Goal: Transaction & Acquisition: Purchase product/service

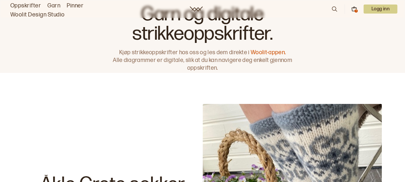
click at [353, 7] on icon at bounding box center [354, 9] width 6 height 6
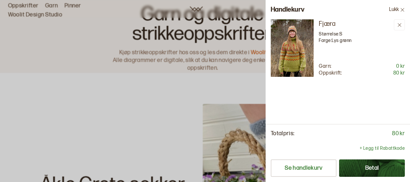
click at [364, 169] on button "Betal" at bounding box center [372, 167] width 66 height 17
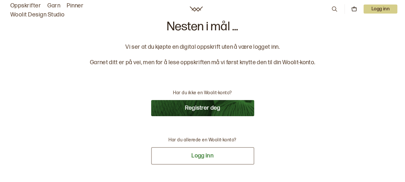
click at [202, 155] on button "Logg inn" at bounding box center [202, 155] width 103 height 17
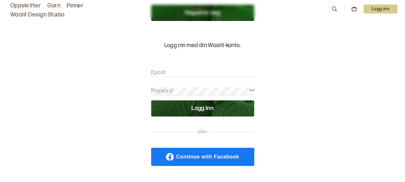
type input "[PERSON_NAME][EMAIL_ADDRESS][DOMAIN_NAME]"
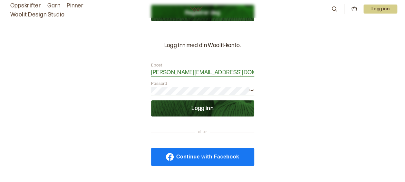
click at [254, 90] on icon at bounding box center [251, 89] width 5 height 5
click at [197, 107] on button "Logg inn" at bounding box center [202, 108] width 103 height 16
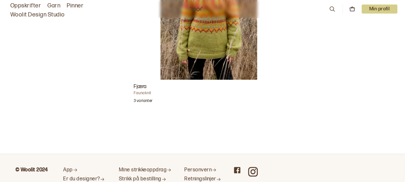
scroll to position [280, 0]
click at [152, 88] on h3 "Fjæra" at bounding box center [209, 86] width 150 height 8
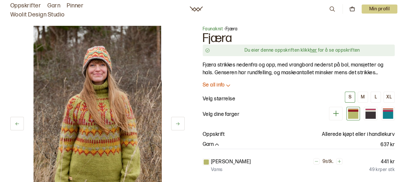
click at [311, 49] on link "her" at bounding box center [313, 49] width 7 height 5
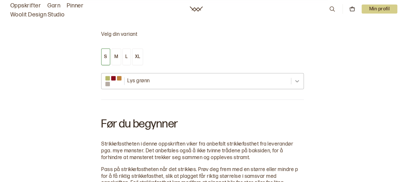
click at [297, 80] on icon at bounding box center [297, 81] width 4 height 2
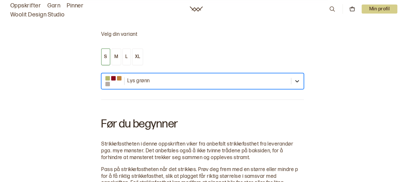
click at [297, 79] on icon at bounding box center [297, 81] width 6 height 6
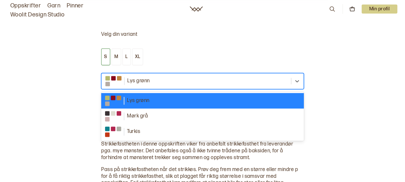
click at [113, 82] on div at bounding box center [196, 81] width 182 height 8
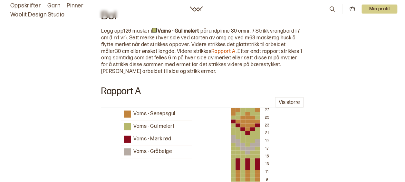
scroll to position [579, 0]
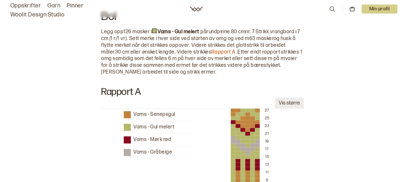
click at [288, 100] on button "Vis større" at bounding box center [289, 102] width 29 height 11
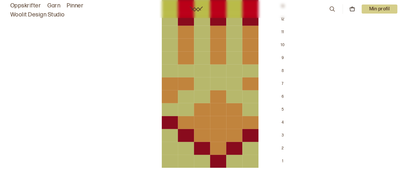
scroll to position [934, 0]
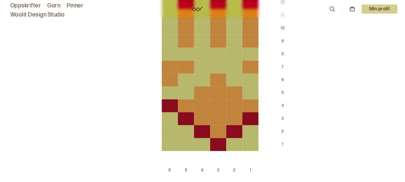
click at [248, 143] on div at bounding box center [250, 144] width 16 height 13
click at [250, 127] on div at bounding box center [250, 131] width 16 height 13
click at [279, 131] on div "2" at bounding box center [282, 131] width 16 height 13
click at [243, 130] on div at bounding box center [250, 131] width 16 height 13
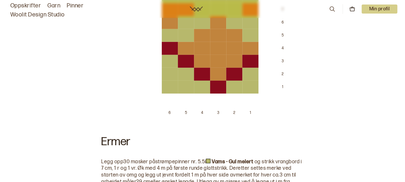
scroll to position [963, 0]
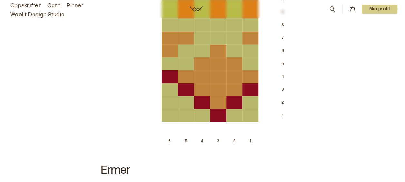
click at [232, 114] on div at bounding box center [234, 115] width 16 height 13
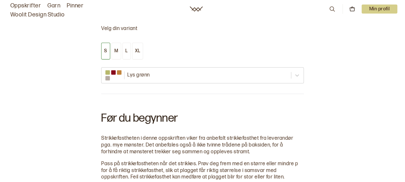
scroll to position [411, 0]
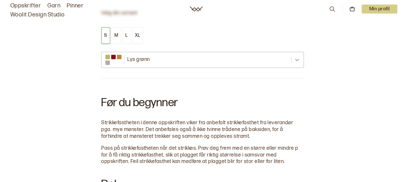
click at [295, 62] on div at bounding box center [297, 60] width 12 height 12
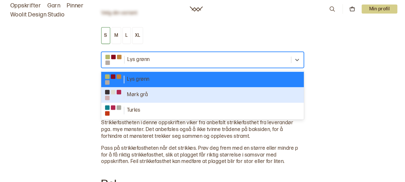
click at [142, 92] on div "Mørk grå" at bounding box center [202, 94] width 195 height 10
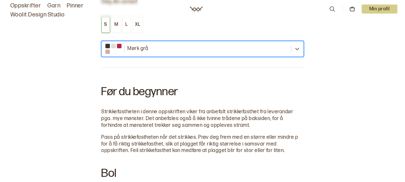
scroll to position [418, 0]
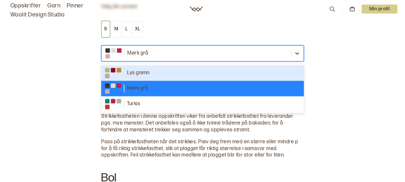
click at [298, 50] on icon at bounding box center [297, 53] width 6 height 6
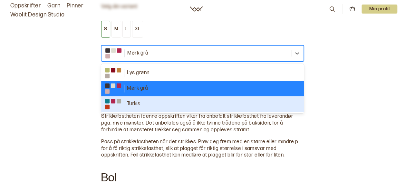
click at [145, 103] on div "Turkis" at bounding box center [202, 104] width 195 height 10
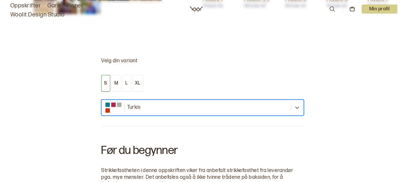
scroll to position [364, 0]
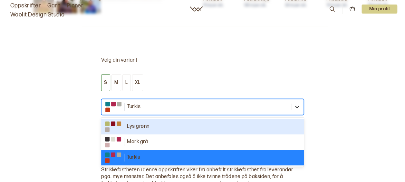
click at [301, 107] on div at bounding box center [297, 107] width 12 height 12
click at [150, 124] on div "Lys grønn" at bounding box center [202, 126] width 195 height 10
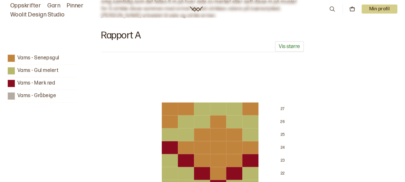
scroll to position [634, 0]
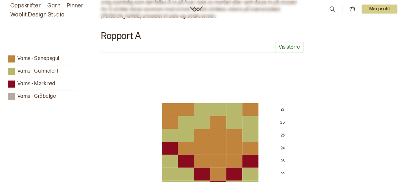
click at [245, 118] on div at bounding box center [250, 122] width 16 height 13
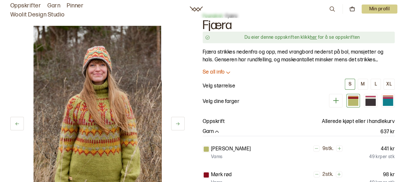
scroll to position [0, 0]
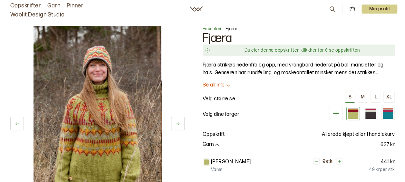
click at [24, 3] on link "Oppskrifter" at bounding box center [25, 5] width 31 height 9
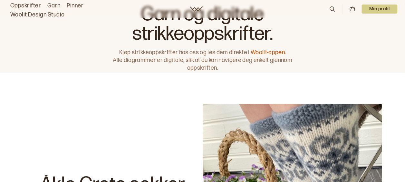
click at [269, 51] on link "Woolit-appen." at bounding box center [267, 52] width 35 height 7
